Goal: Task Accomplishment & Management: Manage account settings

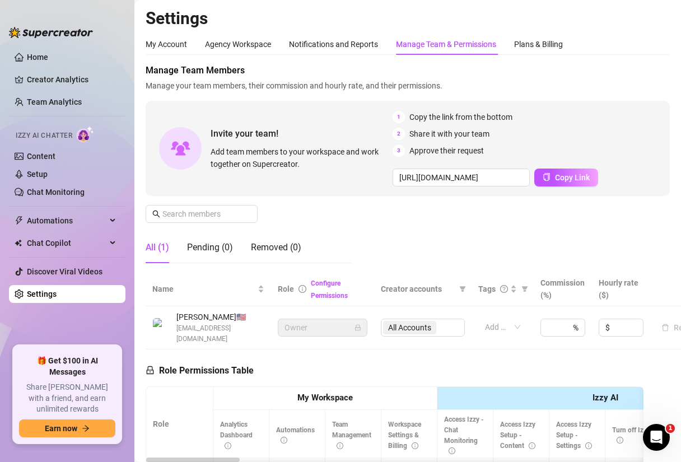
scroll to position [29, 0]
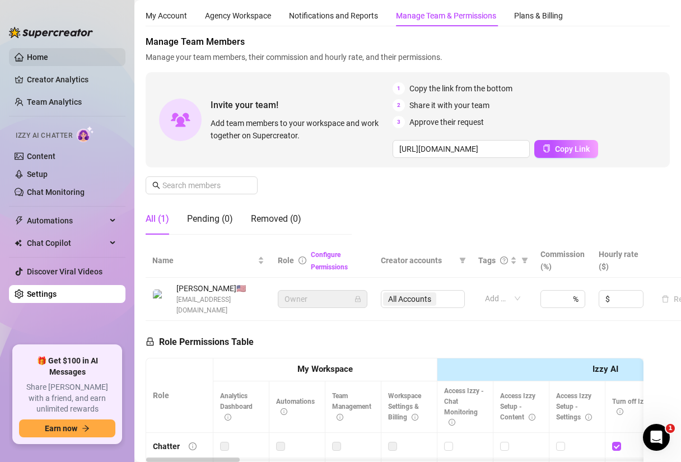
click at [46, 60] on link "Home" at bounding box center [37, 57] width 21 height 9
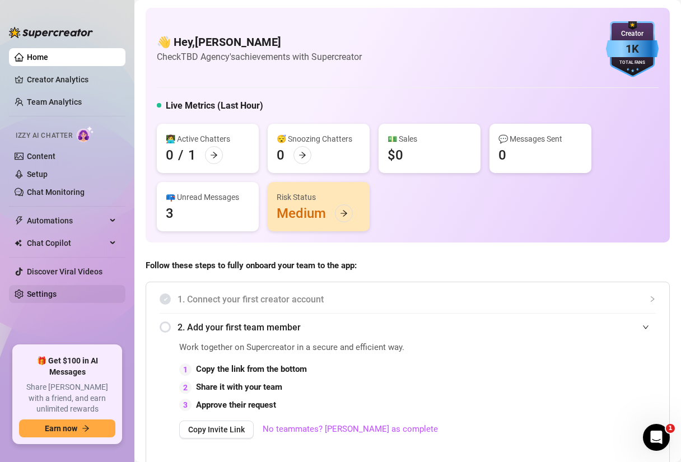
click at [51, 295] on link "Settings" at bounding box center [42, 293] width 30 height 9
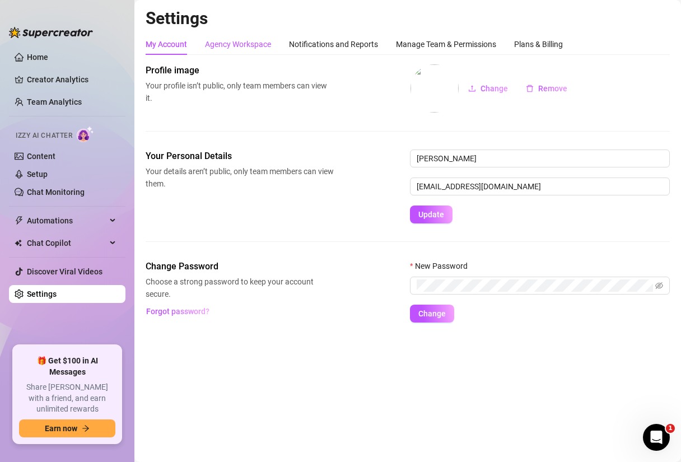
click at [230, 40] on div "Agency Workspace" at bounding box center [238, 44] width 66 height 12
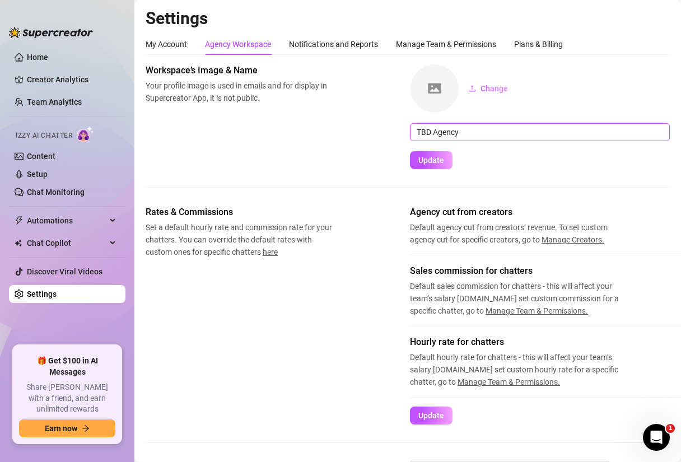
click at [496, 133] on input "TBD Agency" at bounding box center [540, 132] width 260 height 18
type input "Fruit of Labour"
click at [330, 168] on div "Workspace’s Image & Name Your profile image is used in emails and for display i…" at bounding box center [408, 116] width 524 height 105
click at [444, 166] on button "Update" at bounding box center [431, 160] width 43 height 18
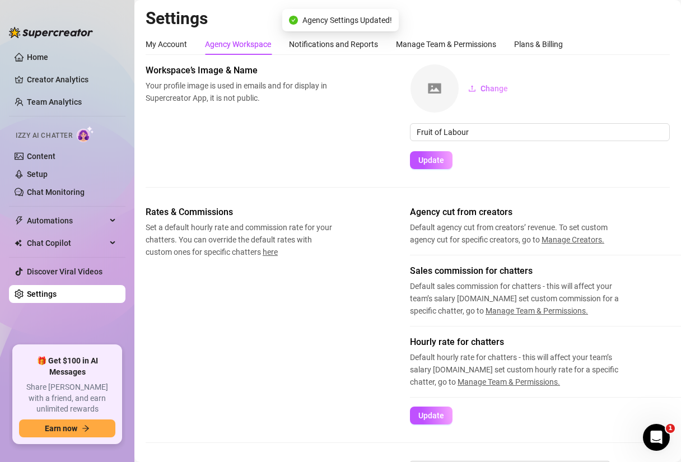
click at [522, 101] on div "Change" at bounding box center [540, 88] width 260 height 49
click at [499, 97] on button "Change" at bounding box center [488, 88] width 58 height 18
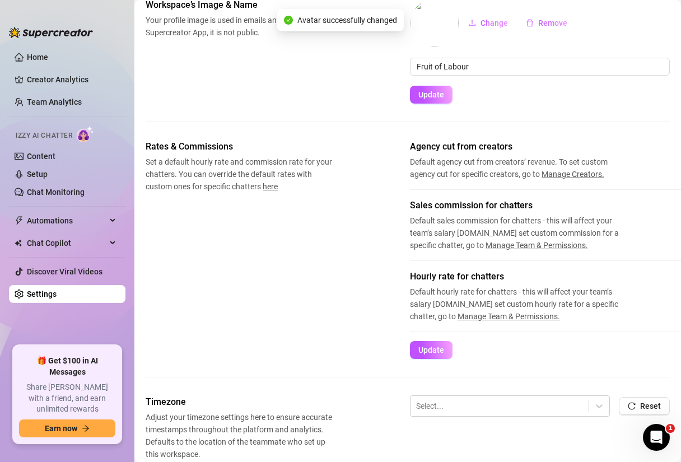
scroll to position [77, 0]
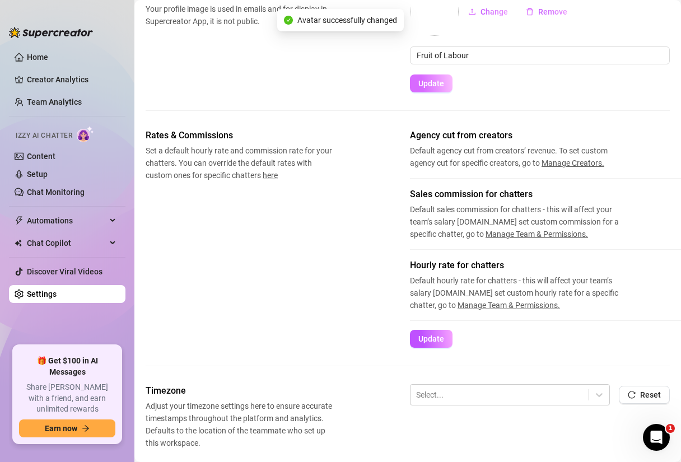
click at [439, 80] on span "Update" at bounding box center [431, 83] width 26 height 9
click at [427, 86] on span "Update" at bounding box center [431, 83] width 26 height 9
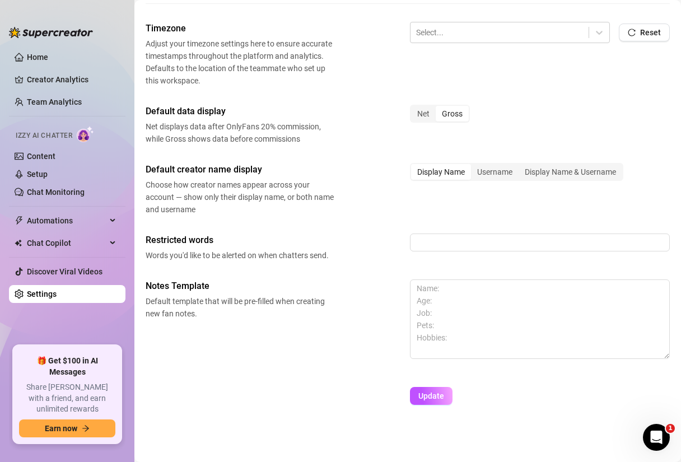
scroll to position [0, 0]
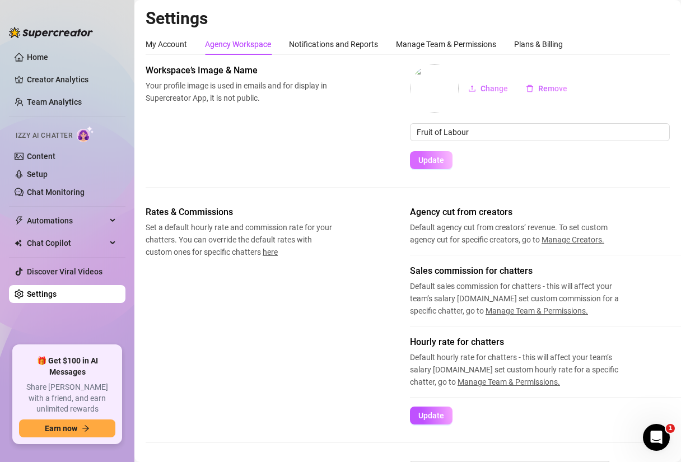
click at [437, 162] on span "Update" at bounding box center [431, 160] width 26 height 9
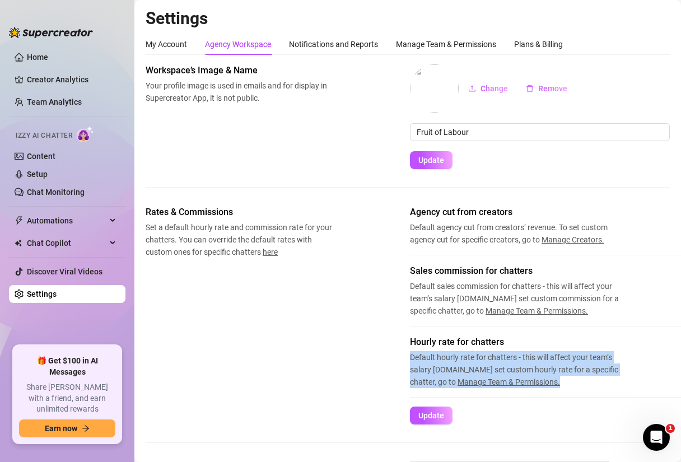
drag, startPoint x: 405, startPoint y: 355, endPoint x: 580, endPoint y: 391, distance: 178.3
click at [580, 391] on div "Rates & Commissions Set a default hourly rate and commission rate for your chat…" at bounding box center [408, 314] width 524 height 219
click at [639, 388] on div "Hourly rate for chatters Default hourly rate for chatters - this will affect yo…" at bounding box center [585, 370] width 350 height 71
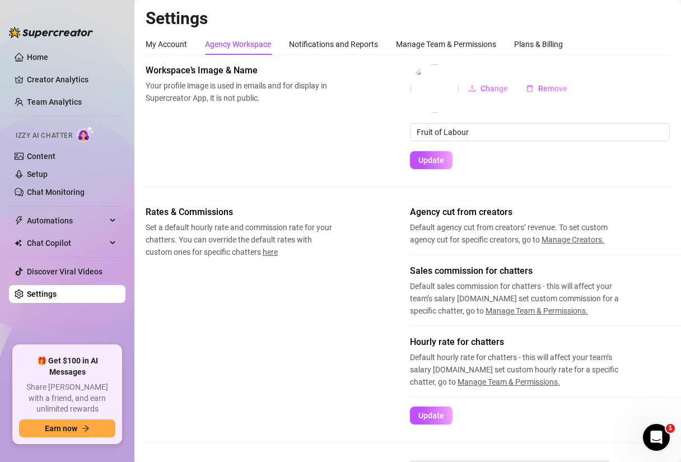
click at [445, 265] on span "Sales commission for chatters" at bounding box center [522, 270] width 224 height 13
click at [438, 417] on span "Update" at bounding box center [431, 415] width 26 height 9
click at [333, 40] on div "Notifications and Reports" at bounding box center [333, 44] width 89 height 12
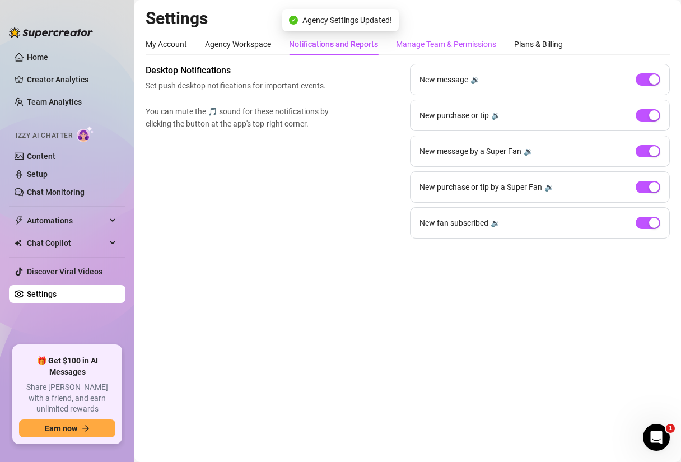
click at [437, 49] on div "Manage Team & Permissions" at bounding box center [446, 44] width 100 height 12
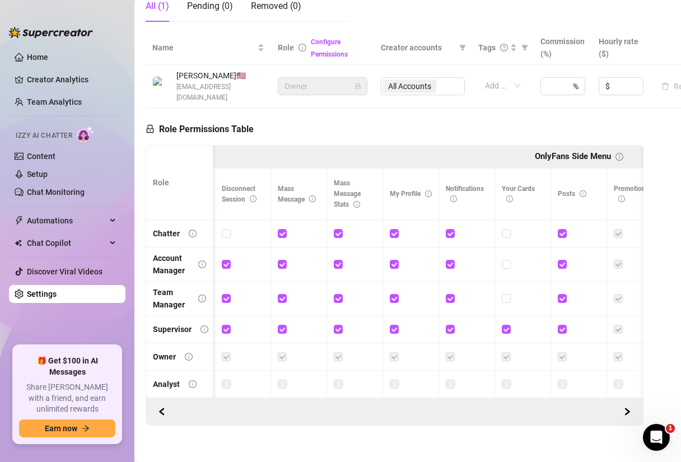
scroll to position [0, 750]
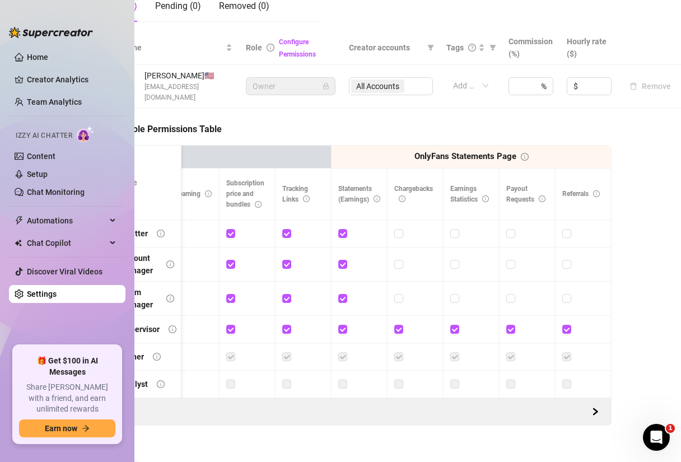
click at [677, 204] on div "Settings My Account Agency Workspace Notifications and Reports Manage Team & Pe…" at bounding box center [407, 231] width 546 height 462
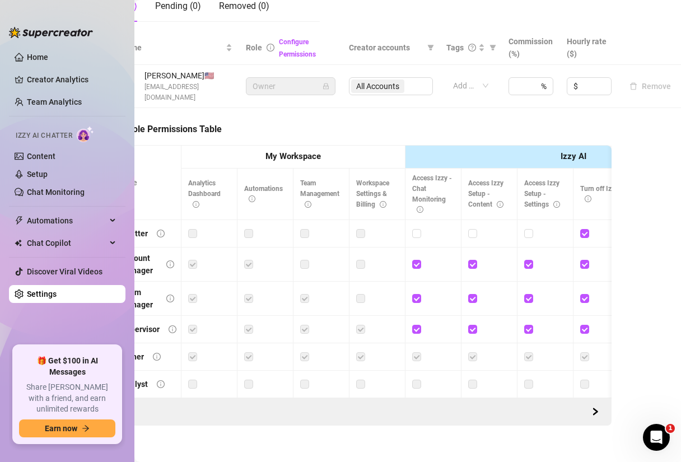
click at [55, 296] on link "Settings" at bounding box center [42, 293] width 30 height 9
click at [118, 220] on div "Automations" at bounding box center [67, 221] width 116 height 18
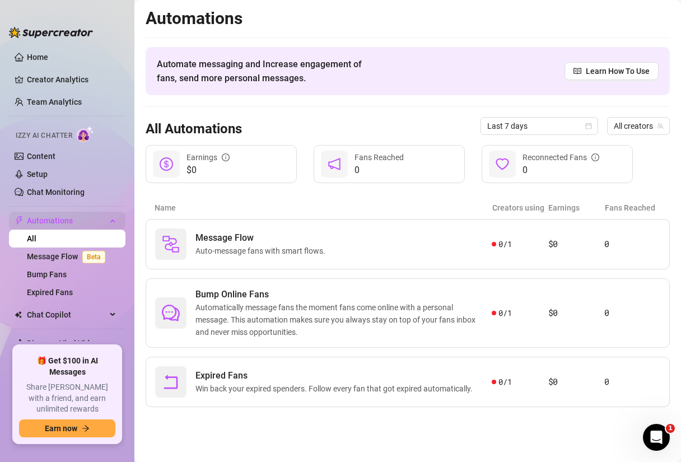
click at [115, 219] on div "Automations" at bounding box center [67, 221] width 116 height 18
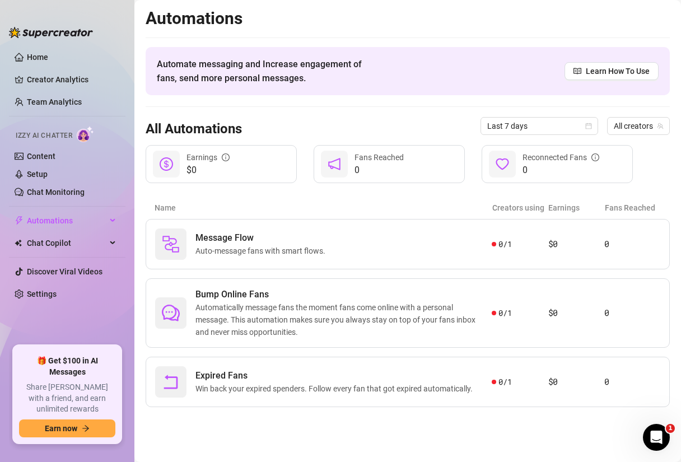
click at [310, 99] on div "Automations Automate messaging and Increase engagement of fans, send more perso…" at bounding box center [408, 207] width 524 height 399
click at [48, 60] on link "Home" at bounding box center [37, 57] width 21 height 9
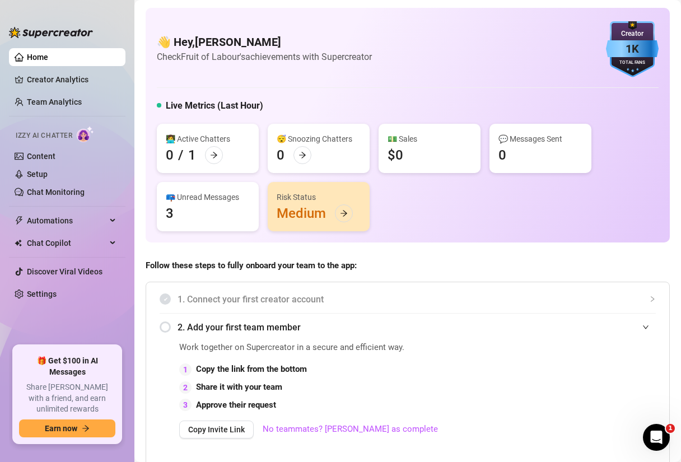
drag, startPoint x: 152, startPoint y: 44, endPoint x: 454, endPoint y: 50, distance: 301.8
click at [455, 50] on div "👋 Hey, [PERSON_NAME] Check Fruit of Labour's achievements with Supercreator 1K …" at bounding box center [408, 125] width 524 height 235
click at [454, 50] on div "👋 Hey, [PERSON_NAME] Check Fruit of Labour's achievements with Supercreator 1K …" at bounding box center [408, 49] width 502 height 56
click at [45, 54] on link "Home" at bounding box center [37, 57] width 21 height 9
click at [434, 101] on div "Live Metrics (Last Hour)" at bounding box center [408, 108] width 502 height 18
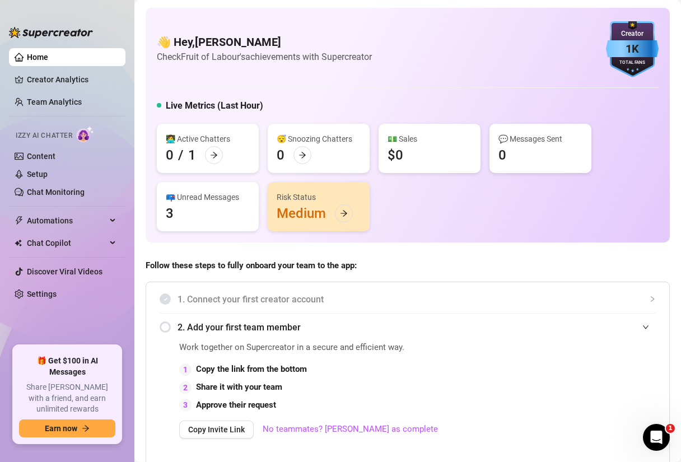
drag, startPoint x: 426, startPoint y: 65, endPoint x: 153, endPoint y: 46, distance: 273.8
click at [153, 46] on div "👋 Hey, [PERSON_NAME] Check Fruit of Labour's achievements with Supercreator 1K …" at bounding box center [408, 125] width 524 height 235
click at [292, 41] on h4 "👋 Hey, [PERSON_NAME]" at bounding box center [264, 42] width 215 height 16
drag, startPoint x: 397, startPoint y: 62, endPoint x: 161, endPoint y: 33, distance: 238.5
click at [161, 32] on div "👋 Hey, [PERSON_NAME] Check Fruit of Labour's achievements with Supercreator 1K …" at bounding box center [408, 49] width 502 height 56
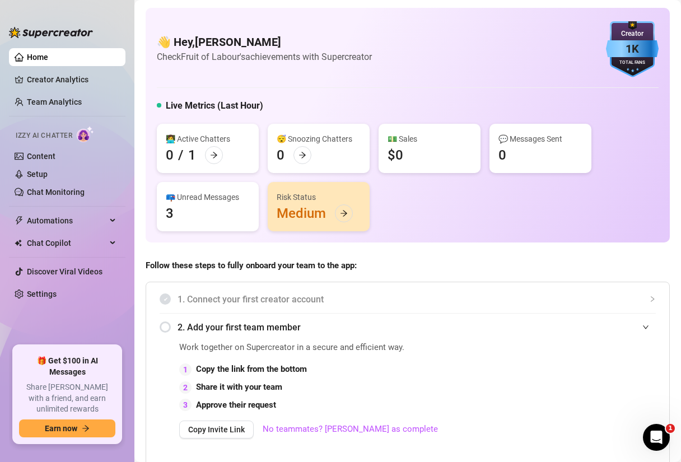
click at [303, 60] on article "Check Fruit of Labour's achievements with Supercreator" at bounding box center [264, 57] width 215 height 14
click at [67, 80] on link "Creator Analytics" at bounding box center [72, 80] width 90 height 18
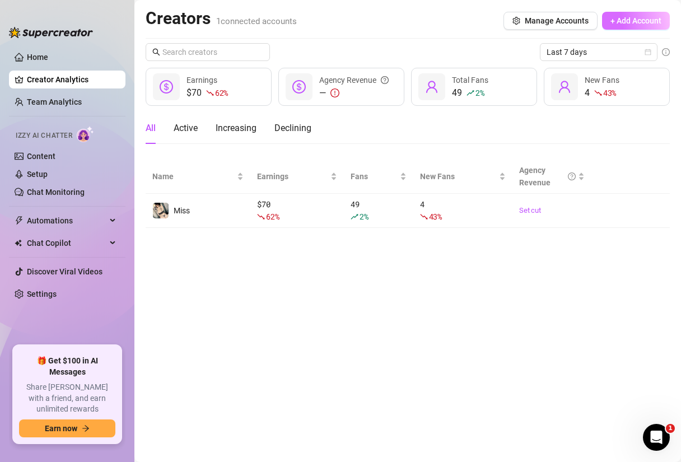
click at [627, 18] on span "+ Add Account" at bounding box center [635, 20] width 51 height 9
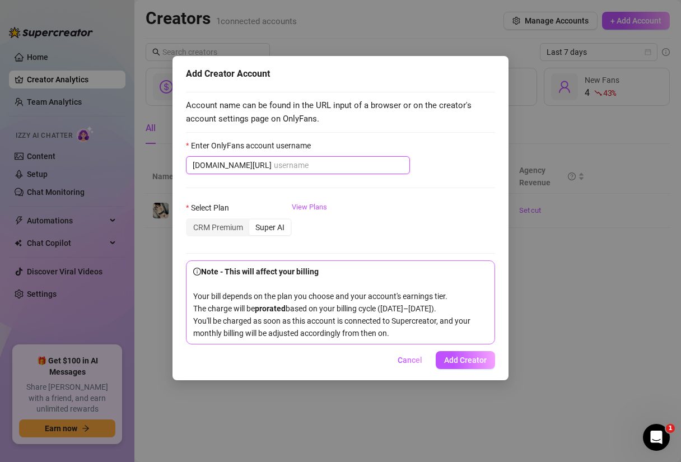
click at [274, 168] on input "Enter OnlyFans account username" at bounding box center [338, 165] width 129 height 12
paste input "[EMAIL_ADDRESS][DOMAIN_NAME]"
type input "[EMAIL_ADDRESS][DOMAIN_NAME]"
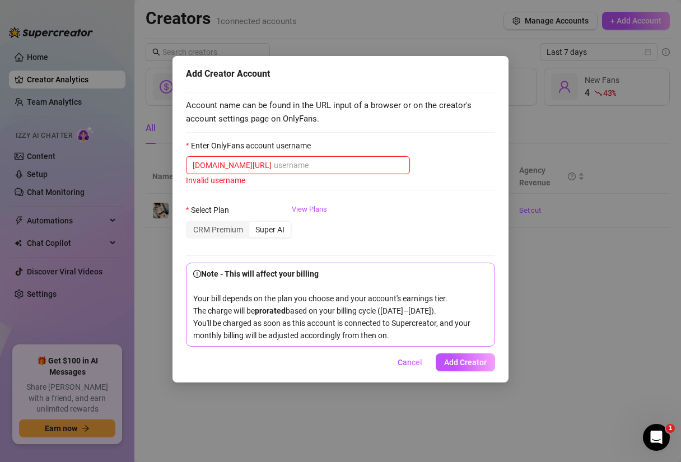
click at [368, 165] on input "Enter OnlyFans account username" at bounding box center [338, 165] width 129 height 12
click at [277, 167] on input "Enter OnlyFans account username" at bounding box center [338, 165] width 129 height 12
paste input "rosedarlingsg"
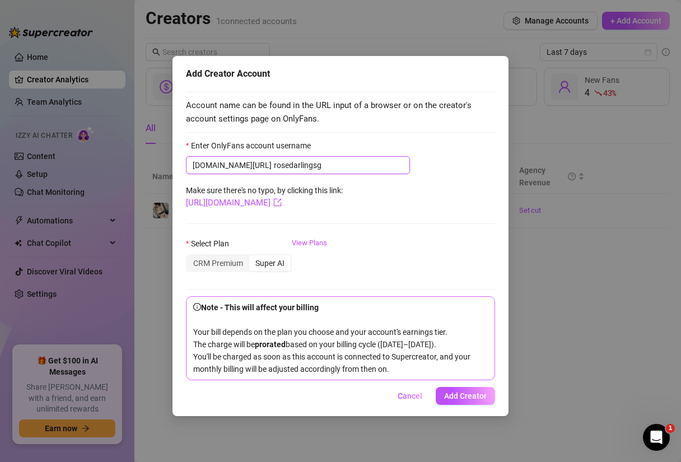
click at [340, 164] on input "rosedarlingsg" at bounding box center [338, 165] width 129 height 12
type input "rosedarlingsg"
click at [388, 219] on form "Enter OnlyFans account username [DOMAIN_NAME][URL] rosedarlingsg Make sure ther…" at bounding box center [340, 259] width 309 height 241
click at [466, 221] on form "Enter OnlyFans account username [DOMAIN_NAME][URL] rosedarlingsg Make sure ther…" at bounding box center [340, 259] width 309 height 241
click at [216, 269] on div "CRM Premium" at bounding box center [218, 263] width 62 height 16
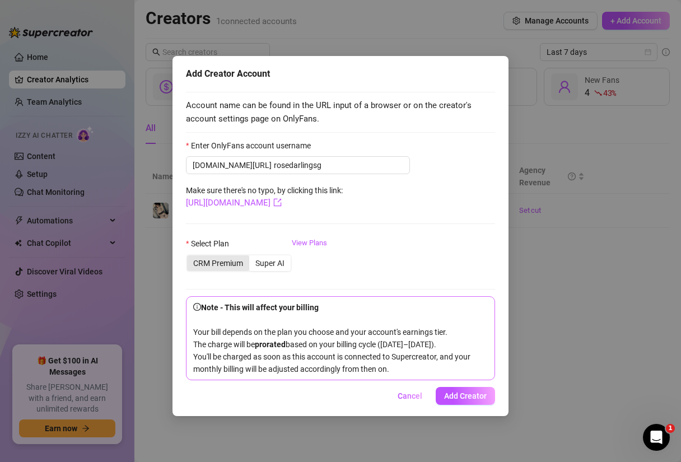
click at [190, 257] on input "CRM Premium" at bounding box center [190, 257] width 0 height 0
click at [470, 400] on span "Add Creator" at bounding box center [465, 395] width 43 height 9
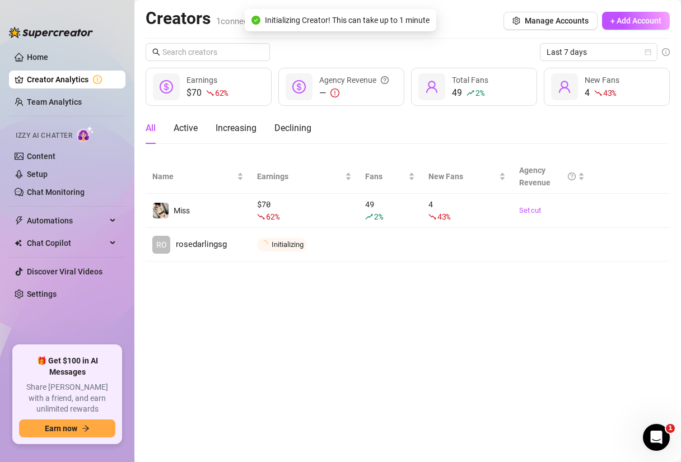
click at [388, 317] on main "Creators 1 connected accounts Manage Accounts + Add Account Last 7 days $70 62 …" at bounding box center [407, 231] width 546 height 462
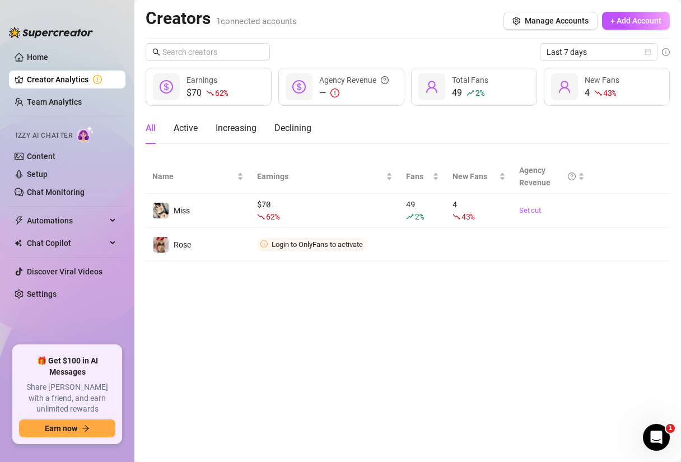
click at [0, 0] on span "Connect" at bounding box center [0, 0] width 0 height 0
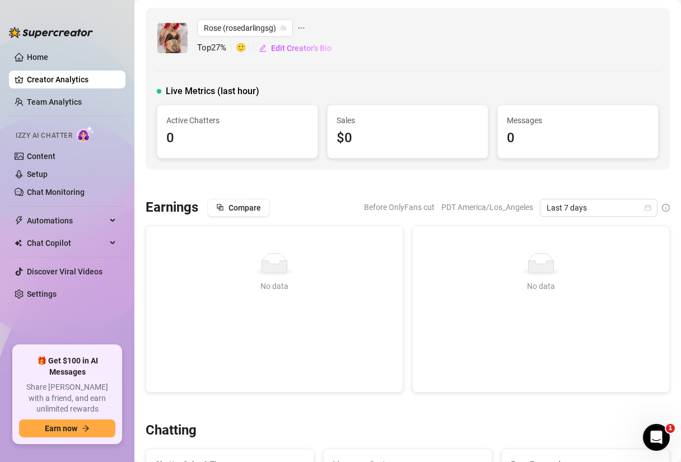
click at [302, 92] on div "Live Metrics (last hour)" at bounding box center [408, 91] width 502 height 13
click at [39, 60] on link "Home" at bounding box center [37, 57] width 21 height 9
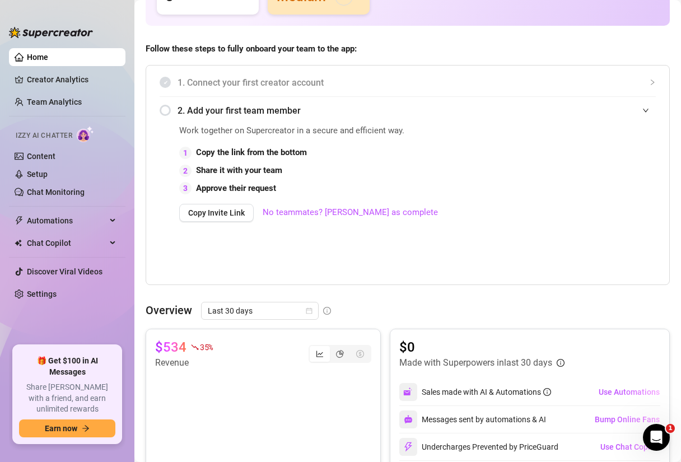
scroll to position [73, 0]
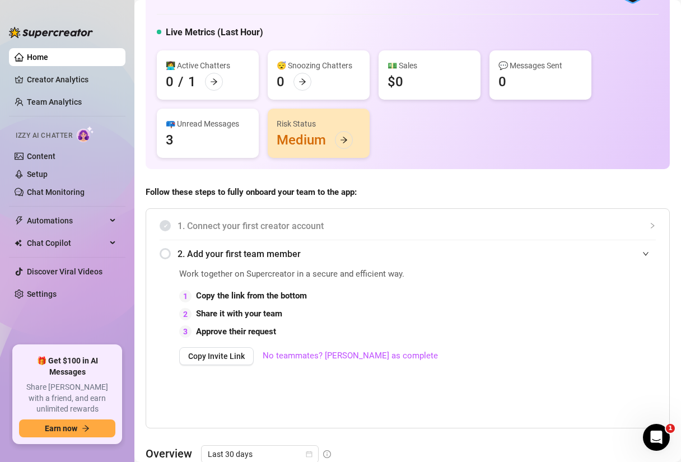
click at [324, 134] on div "Risk Status Medium" at bounding box center [319, 133] width 102 height 49
click at [357, 141] on div "Risk Status Medium" at bounding box center [319, 133] width 102 height 49
click at [349, 141] on div at bounding box center [344, 140] width 18 height 18
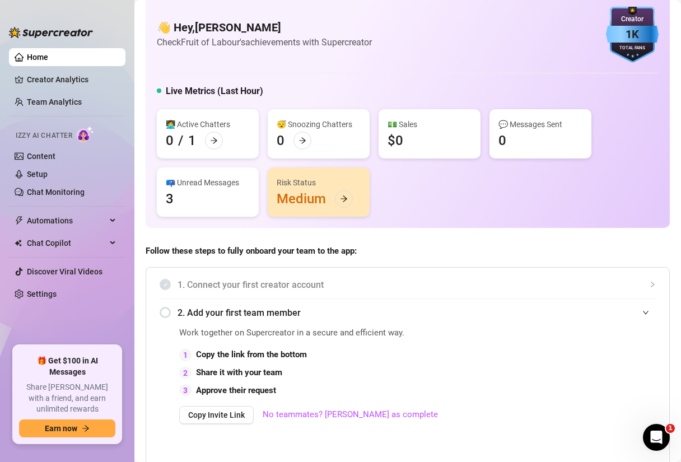
scroll to position [0, 0]
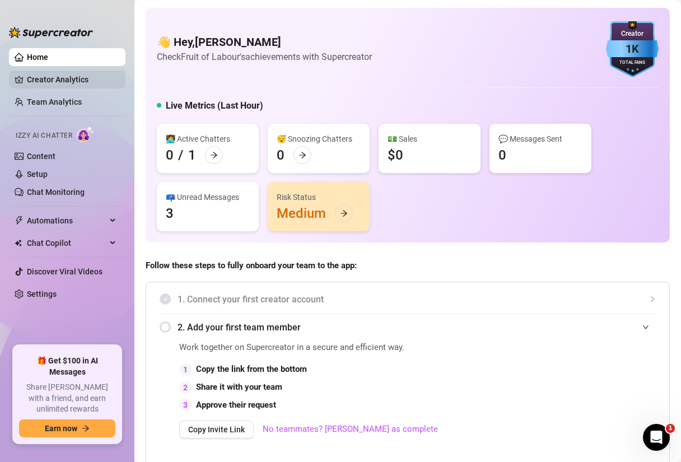
click at [91, 76] on link "Creator Analytics" at bounding box center [72, 80] width 90 height 18
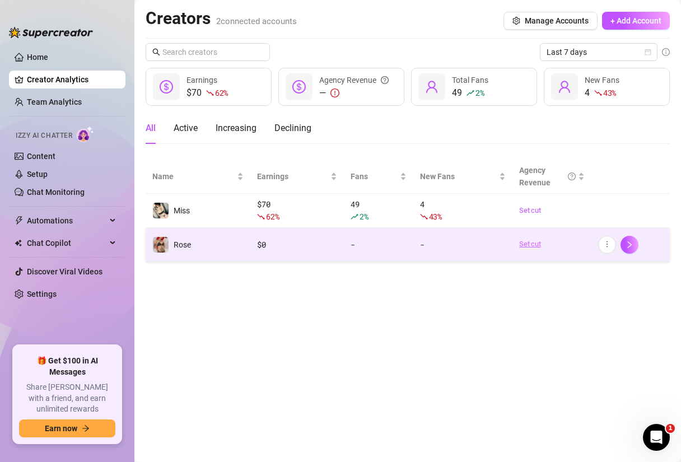
click at [534, 243] on link "Set cut" at bounding box center [551, 243] width 65 height 11
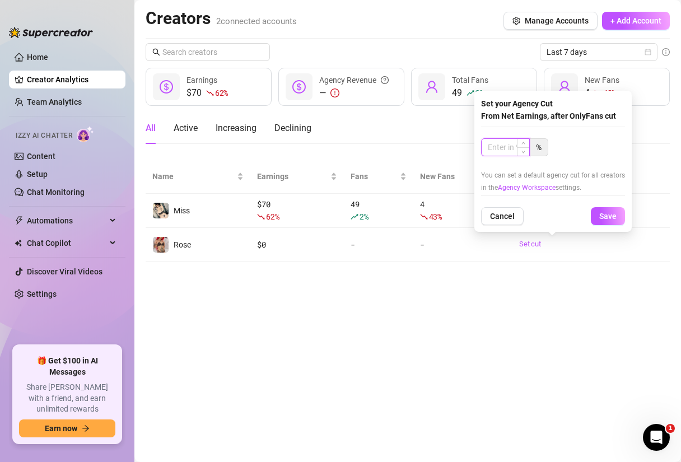
click at [501, 142] on input at bounding box center [505, 147] width 48 height 17
type input "30"
click at [604, 216] on span "Save" at bounding box center [607, 216] width 17 height 9
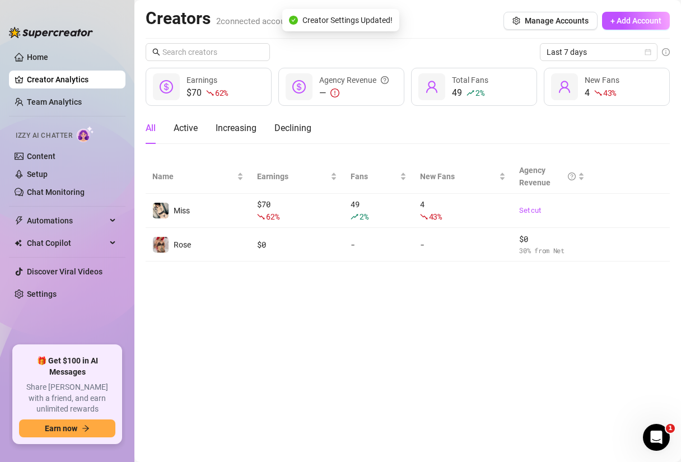
click at [563, 288] on main "Creators 2 connected accounts Manage Accounts + Add Account Last 7 days $70 62 …" at bounding box center [407, 231] width 546 height 462
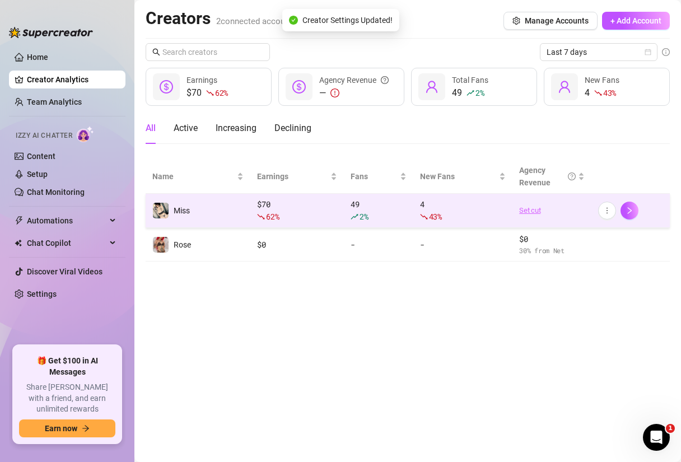
click at [534, 210] on link "Set cut" at bounding box center [551, 210] width 65 height 11
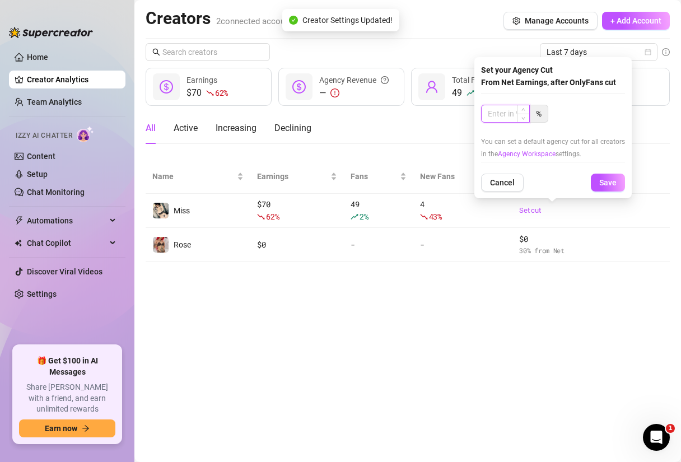
click at [500, 116] on input at bounding box center [505, 113] width 48 height 17
type input "3"
type input "50"
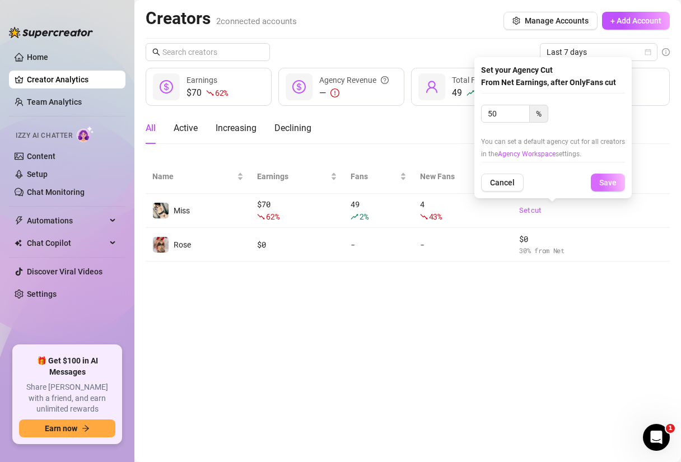
click at [619, 187] on button "Save" at bounding box center [608, 183] width 34 height 18
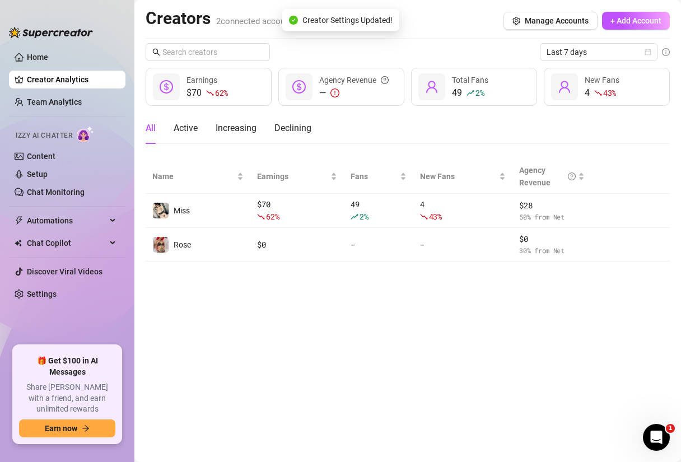
click at [615, 335] on main "Creators 2 connected accounts Manage Accounts + Add Account Last 7 days $70 62 …" at bounding box center [407, 231] width 546 height 462
click at [570, 343] on main "Creators 2 connected accounts Manage Accounts + Add Account Last 7 days $70 62 …" at bounding box center [407, 231] width 546 height 462
click at [479, 325] on main "Creators 2 connected accounts Manage Accounts + Add Account Last 7 days $70 62 …" at bounding box center [407, 231] width 546 height 462
click at [376, 31] on div "Creators 2 connected accounts Manage Accounts + Add Account" at bounding box center [408, 21] width 524 height 26
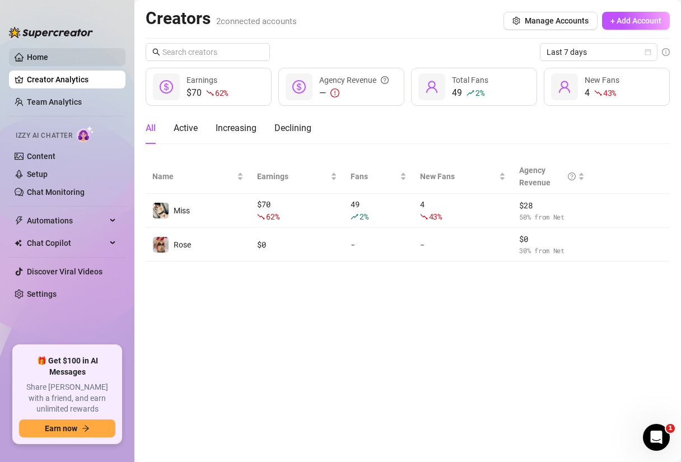
click at [37, 55] on link "Home" at bounding box center [37, 57] width 21 height 9
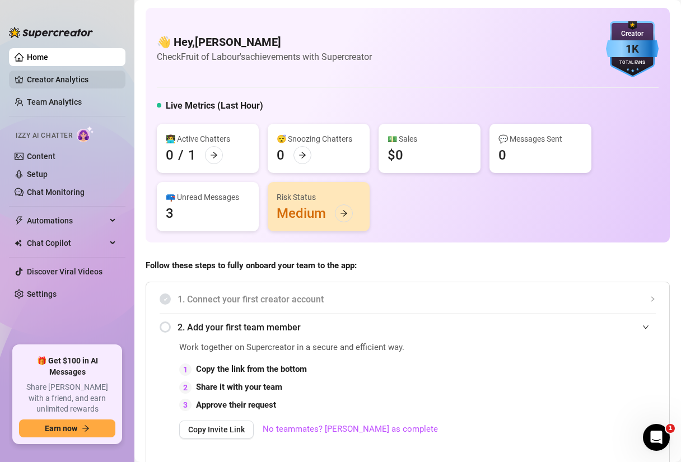
click at [48, 83] on link "Creator Analytics" at bounding box center [72, 80] width 90 height 18
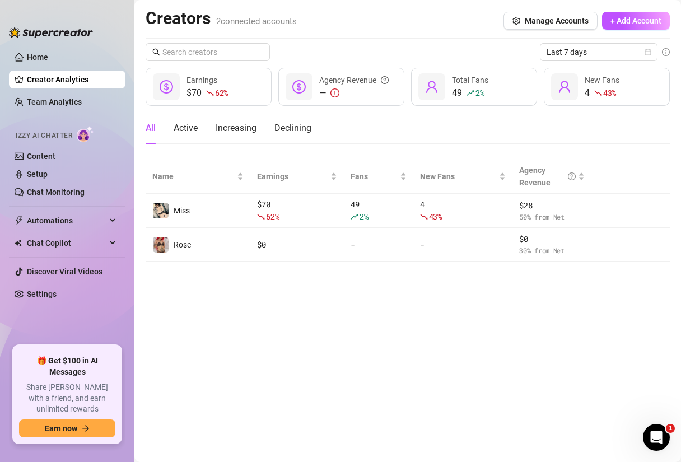
click at [358, 334] on main "Creators 2 connected accounts Manage Accounts + Add Account Last 7 days $70 62 …" at bounding box center [407, 231] width 546 height 462
click at [361, 123] on div "All Active Increasing Declining" at bounding box center [408, 128] width 524 height 31
click at [332, 349] on main "Creators 2 connected accounts Manage Accounts + Add Account Last 7 days $70 62 …" at bounding box center [407, 231] width 546 height 462
click at [342, 338] on main "Creators 2 connected accounts Manage Accounts + Add Account Last 7 days $70 62 …" at bounding box center [407, 231] width 546 height 462
click at [421, 374] on main "Creators 2 connected accounts Manage Accounts + Add Account Last 7 days $70 62 …" at bounding box center [407, 231] width 546 height 462
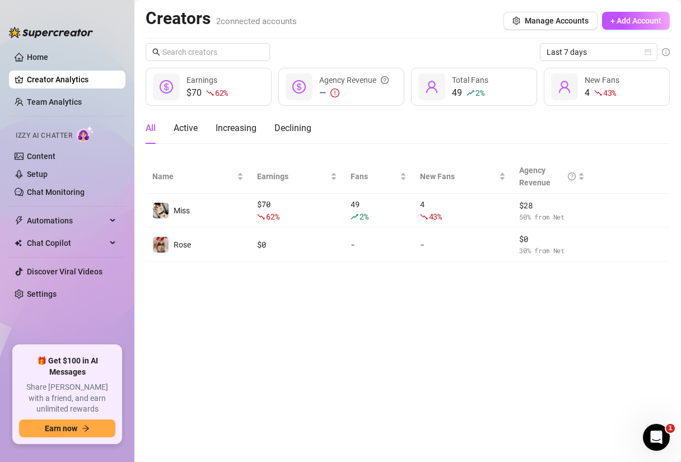
click at [564, 314] on main "Creators 2 connected accounts Manage Accounts + Add Account Last 7 days $70 62 …" at bounding box center [407, 231] width 546 height 462
click at [48, 62] on link "Home" at bounding box center [37, 57] width 21 height 9
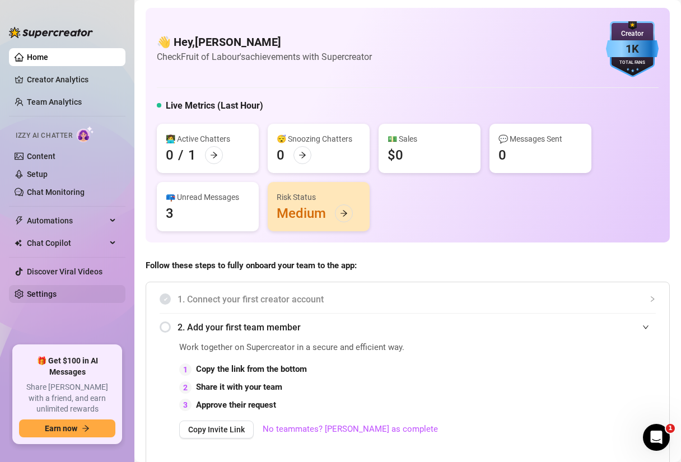
click at [52, 298] on link "Settings" at bounding box center [42, 293] width 30 height 9
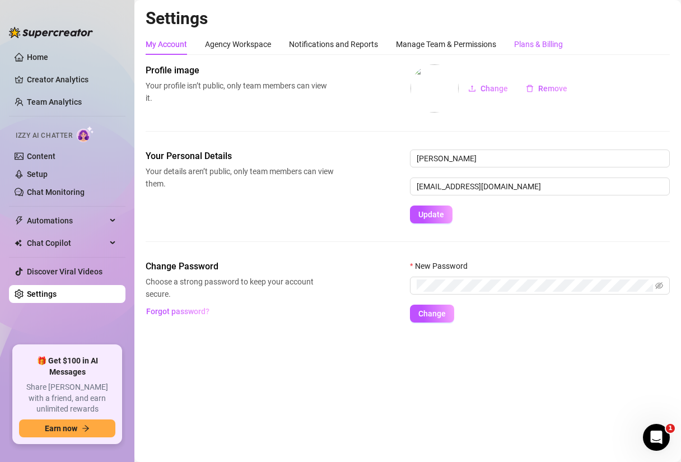
click at [532, 43] on div "Plans & Billing" at bounding box center [538, 44] width 49 height 12
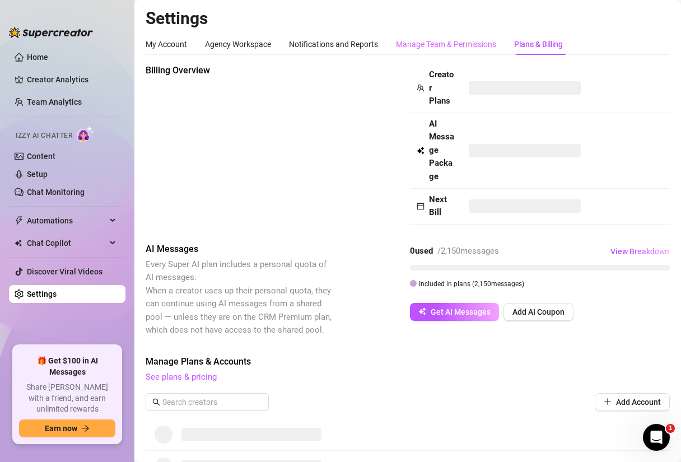
click at [446, 51] on div "Manage Team & Permissions" at bounding box center [446, 44] width 100 height 21
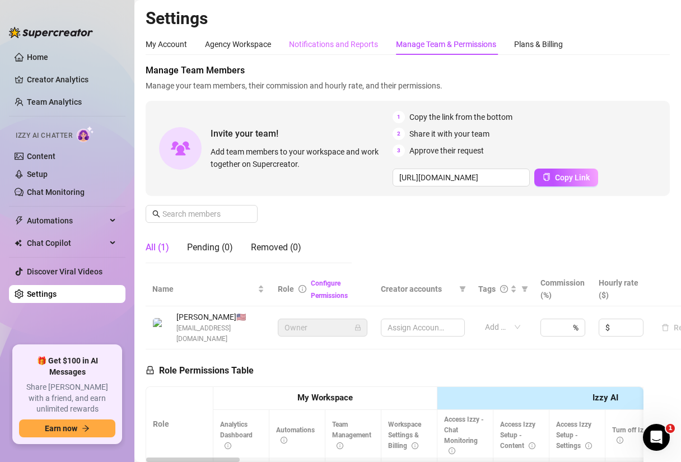
click at [325, 50] on div "Notifications and Reports" at bounding box center [333, 44] width 89 height 21
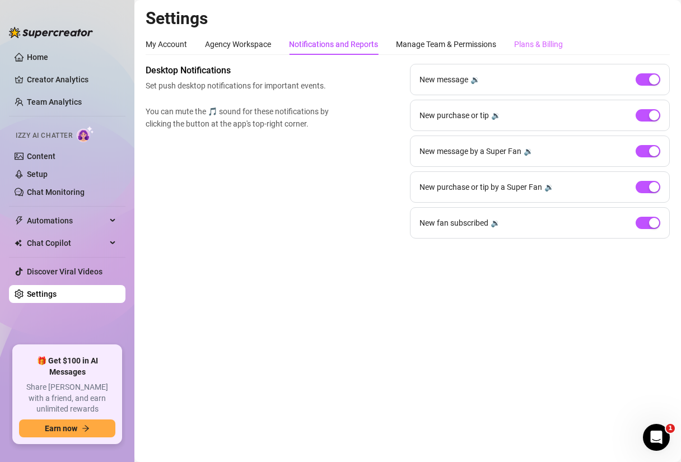
click at [558, 53] on div "Plans & Billing" at bounding box center [538, 44] width 49 height 21
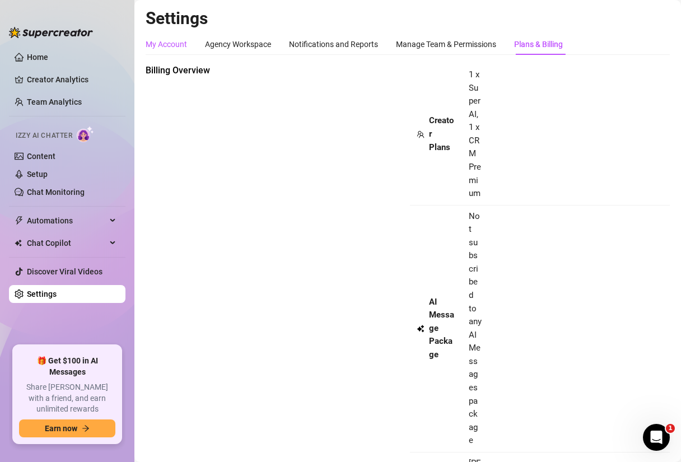
click at [182, 45] on div "My Account" at bounding box center [166, 44] width 41 height 12
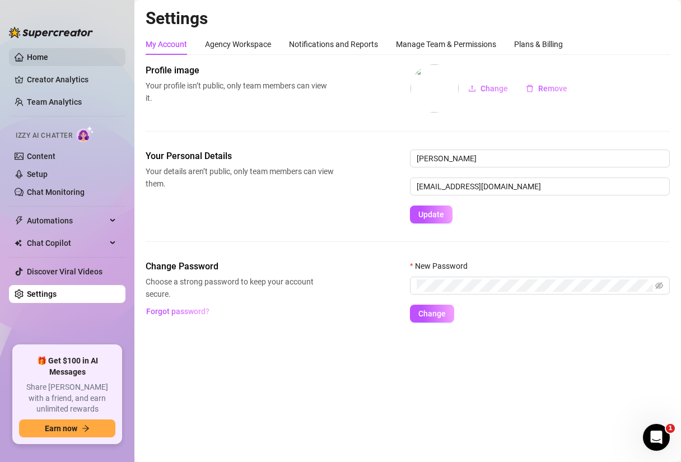
click at [38, 61] on link "Home" at bounding box center [37, 57] width 21 height 9
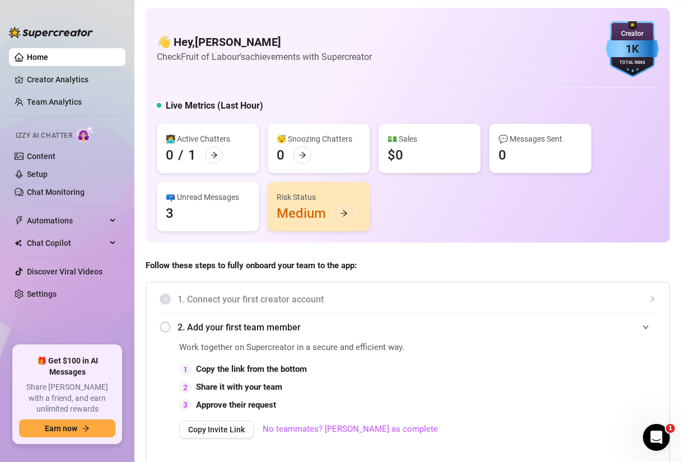
click at [48, 54] on link "Home" at bounding box center [37, 57] width 21 height 9
click at [41, 291] on link "Settings" at bounding box center [42, 293] width 30 height 9
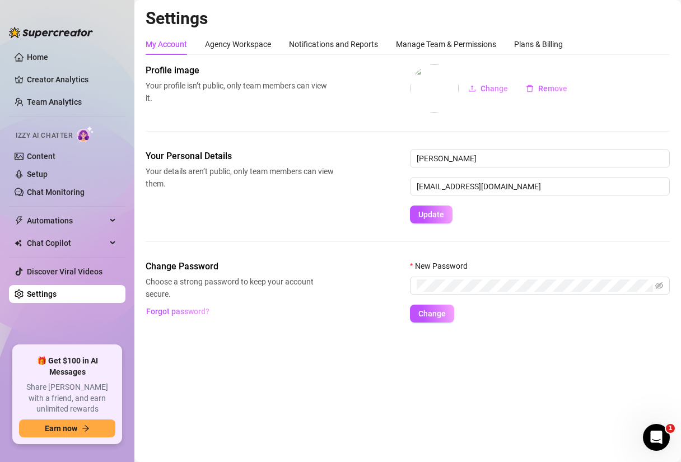
click at [312, 376] on main "Settings My Account Agency Workspace Notifications and Reports Manage Team & Pe…" at bounding box center [407, 231] width 546 height 462
click at [41, 55] on link "Home" at bounding box center [37, 57] width 21 height 9
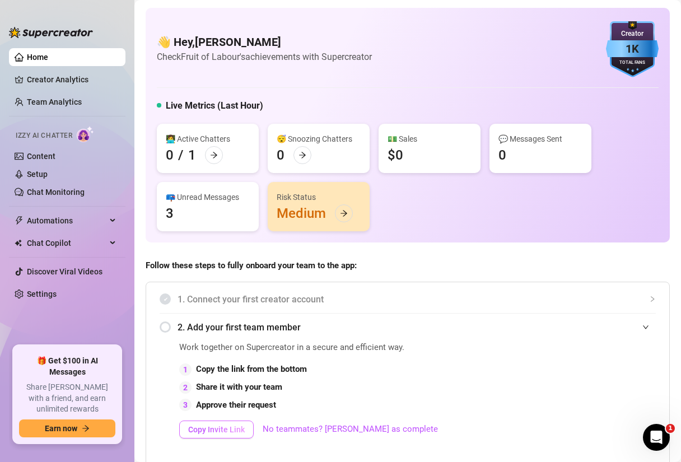
click at [233, 429] on span "Copy Invite Link" at bounding box center [216, 429] width 57 height 9
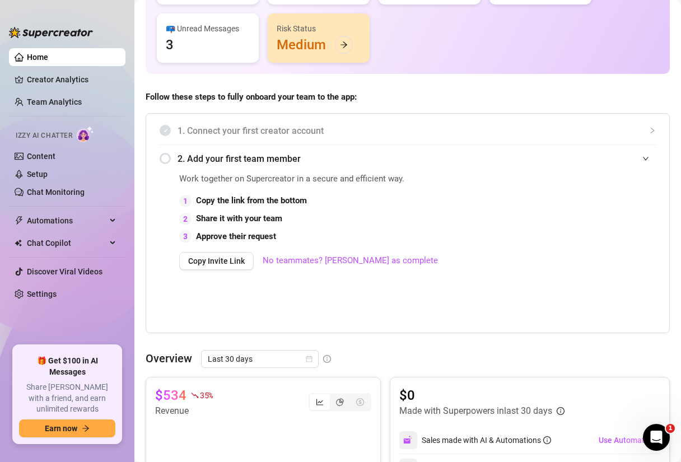
scroll to position [230, 0]
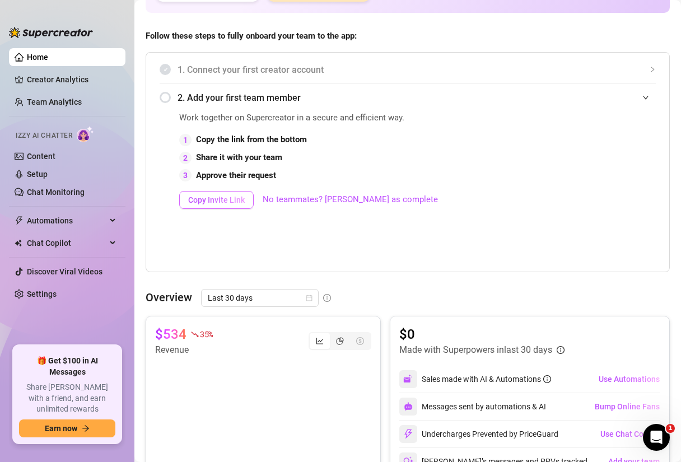
click at [222, 202] on span "Copy Invite Link" at bounding box center [216, 199] width 57 height 9
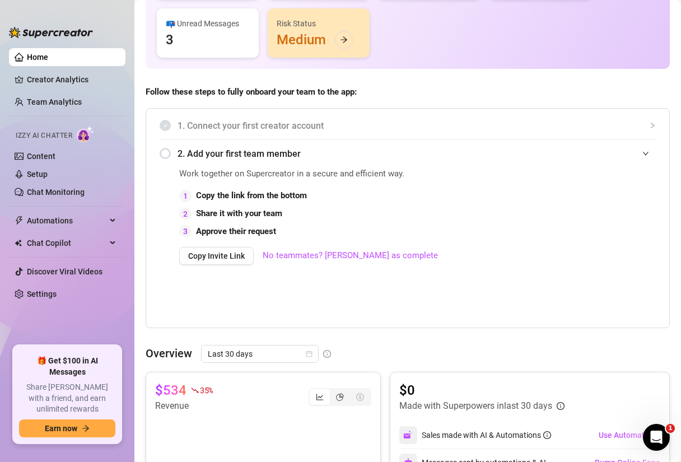
scroll to position [0, 0]
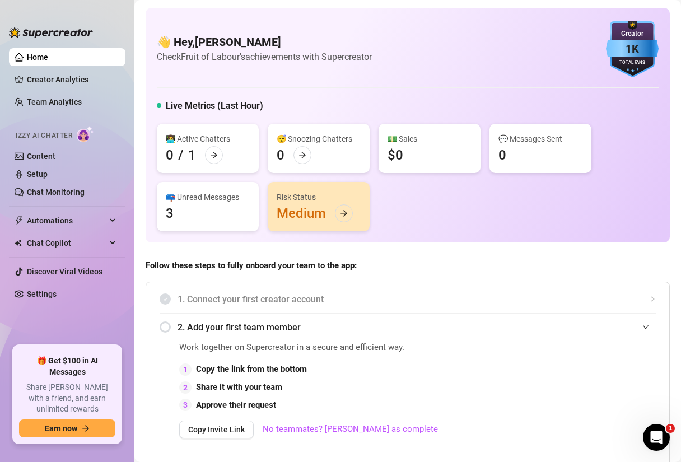
click at [204, 213] on div "📪 Unread Messages 3" at bounding box center [208, 206] width 102 height 49
click at [165, 212] on div "📪 Unread Messages 3" at bounding box center [208, 206] width 102 height 49
click at [168, 212] on div "3" at bounding box center [170, 213] width 8 height 18
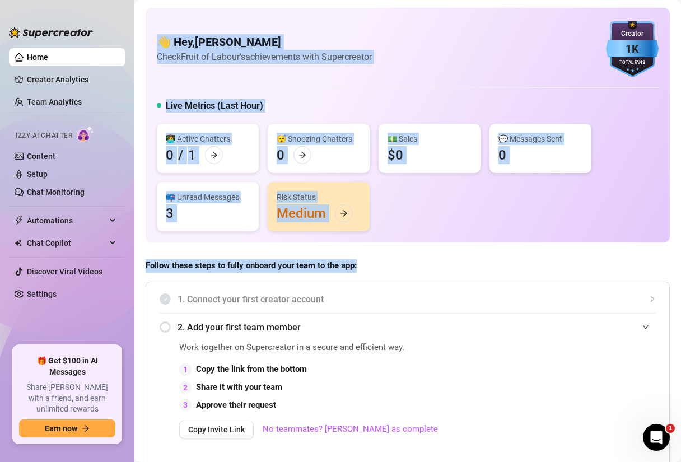
drag, startPoint x: 143, startPoint y: 266, endPoint x: 370, endPoint y: 273, distance: 226.8
click at [370, 273] on div "Follow these steps to fully onboard your team to the app: 1. Connect your first…" at bounding box center [408, 380] width 524 height 242
drag, startPoint x: 386, startPoint y: 270, endPoint x: 136, endPoint y: 268, distance: 250.2
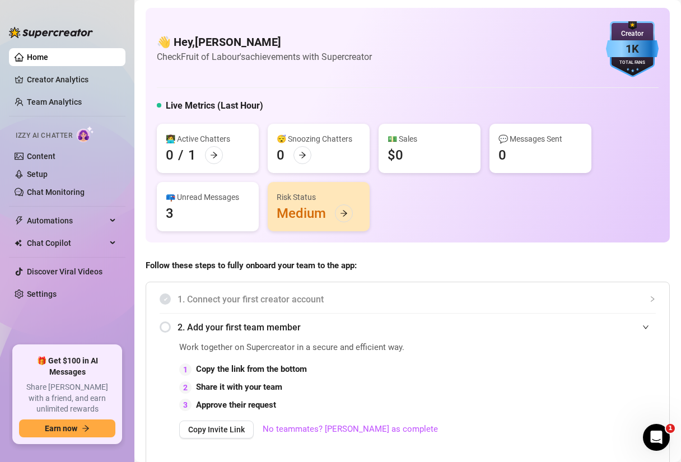
click at [334, 274] on div "Follow these steps to fully onboard your team to the app: 1. Connect your first…" at bounding box center [408, 380] width 524 height 242
